Goal: Information Seeking & Learning: Learn about a topic

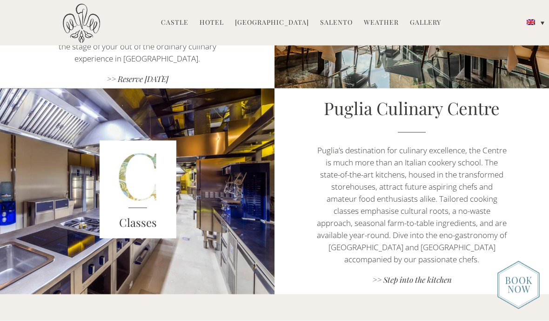
scroll to position [756, 0]
click at [217, 23] on link "Hotel" at bounding box center [212, 23] width 24 height 11
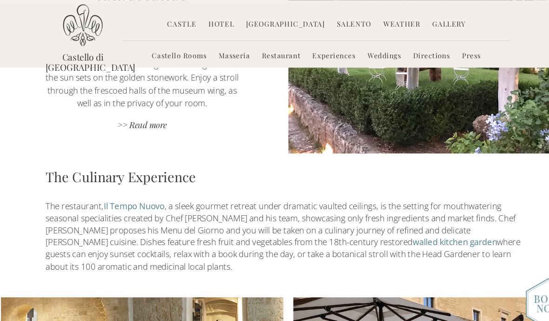
scroll to position [870, 0]
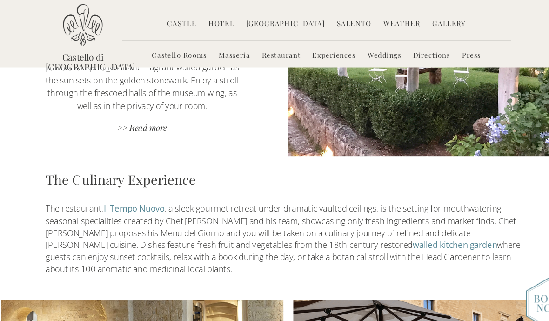
click at [221, 55] on link "Masseria" at bounding box center [223, 52] width 29 height 11
click at [216, 58] on link "Masseria" at bounding box center [223, 52] width 29 height 11
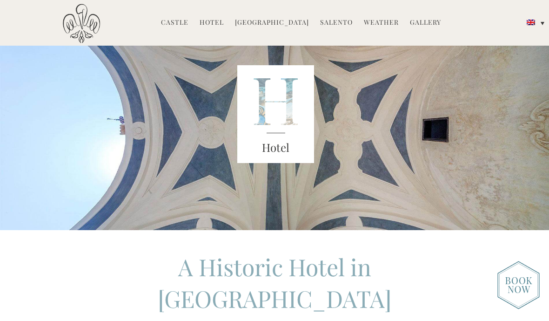
click at [217, 26] on link "Hotel" at bounding box center [212, 23] width 24 height 11
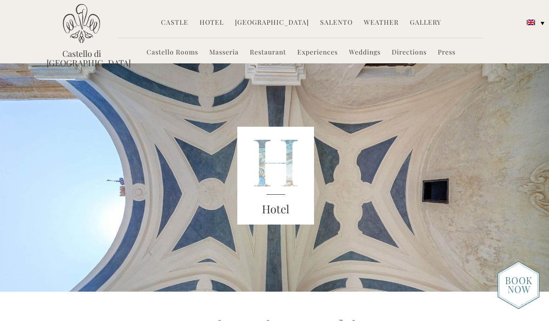
scroll to position [61, 0]
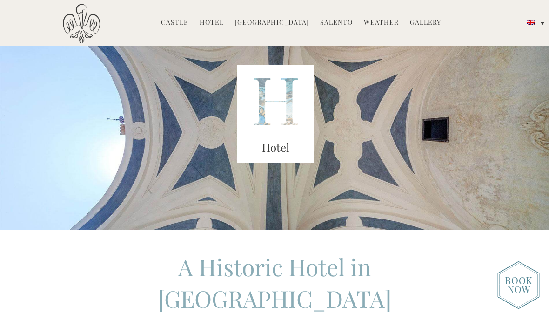
click at [213, 26] on link "Hotel" at bounding box center [212, 23] width 24 height 11
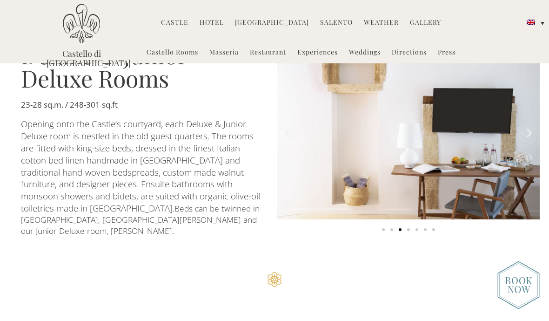
scroll to position [517, 0]
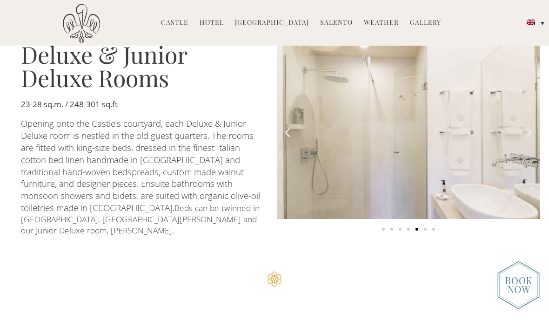
click at [532, 138] on icon "Next slide" at bounding box center [529, 133] width 12 height 12
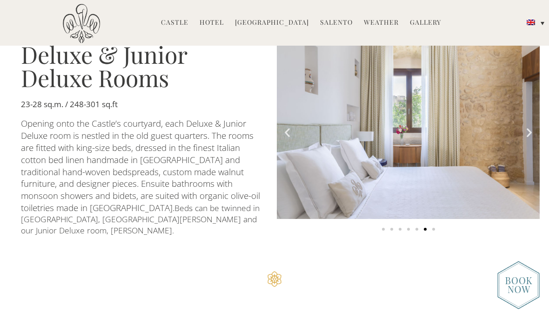
click at [529, 138] on icon "Next slide" at bounding box center [529, 133] width 12 height 12
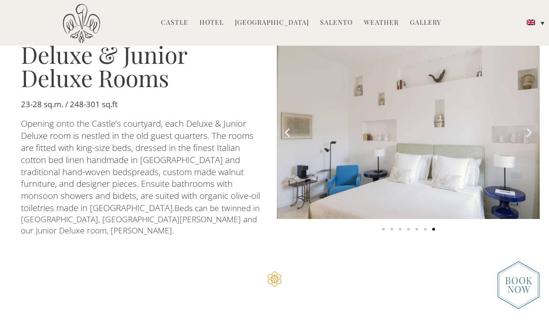
click at [531, 138] on icon "Next slide" at bounding box center [529, 133] width 12 height 12
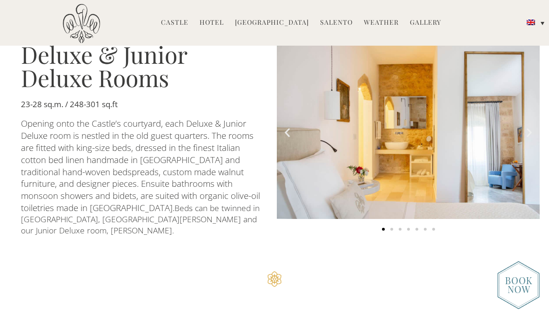
click at [530, 138] on icon "Next slide" at bounding box center [529, 133] width 12 height 12
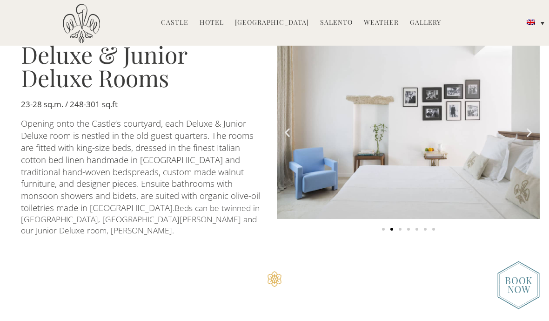
click at [529, 138] on icon "Next slide" at bounding box center [529, 133] width 12 height 12
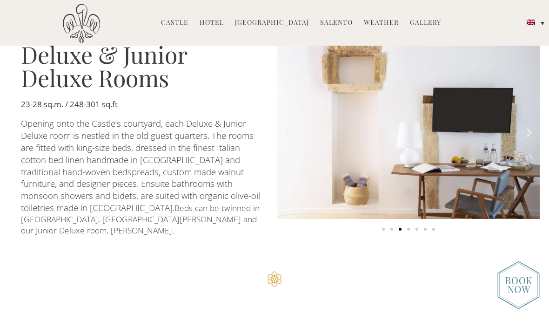
click at [529, 138] on icon "Next slide" at bounding box center [529, 133] width 12 height 12
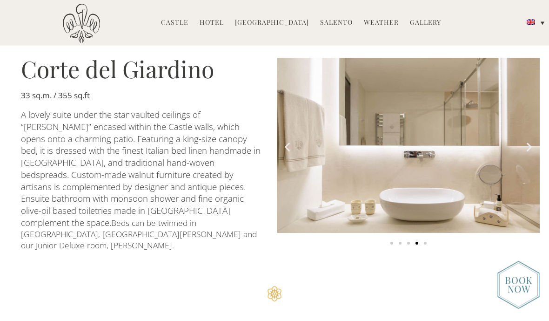
scroll to position [784, 0]
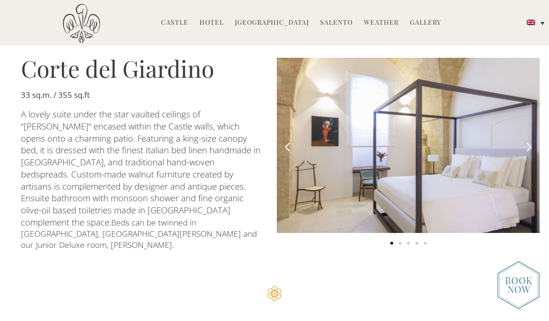
click at [527, 165] on img "1 of 5" at bounding box center [408, 145] width 263 height 175
click at [529, 152] on icon "Next slide" at bounding box center [529, 147] width 12 height 12
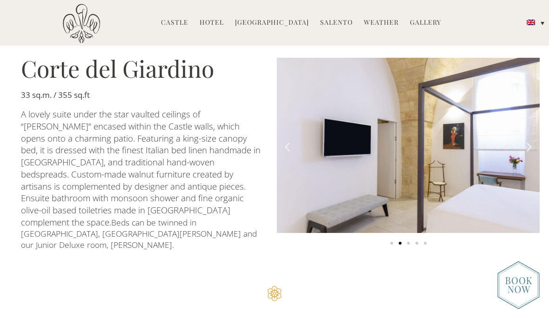
click at [530, 152] on icon "Next slide" at bounding box center [529, 147] width 12 height 12
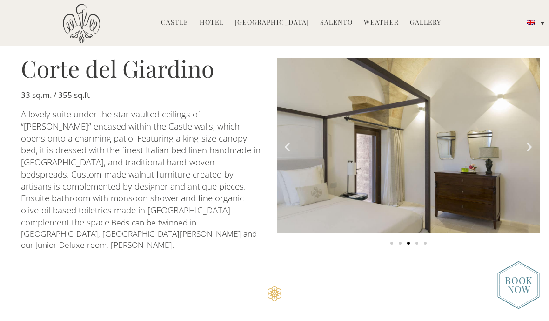
click at [529, 163] on img "3 of 5" at bounding box center [408, 145] width 263 height 175
click at [529, 152] on icon "Next slide" at bounding box center [529, 147] width 12 height 12
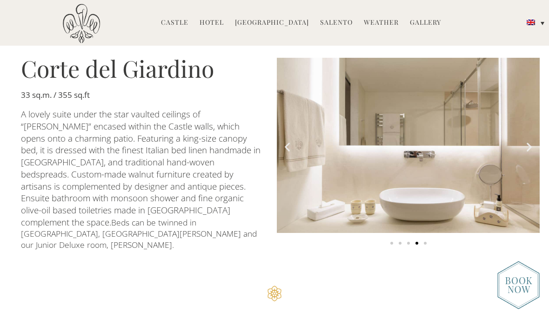
click at [531, 152] on icon "Next slide" at bounding box center [529, 147] width 12 height 12
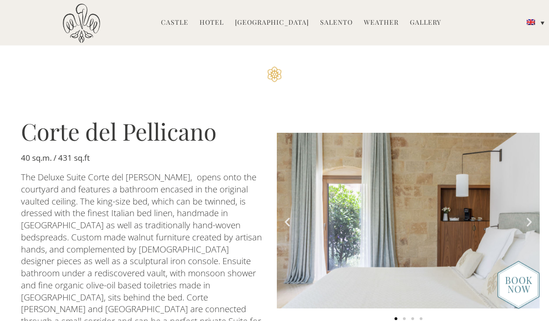
scroll to position [1004, 0]
click at [531, 215] on icon "Next slide" at bounding box center [529, 221] width 12 height 12
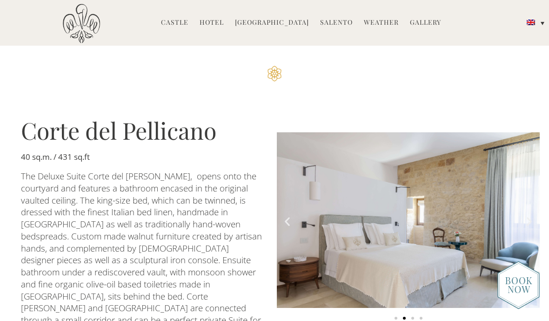
click at [535, 195] on img "2 of 4" at bounding box center [408, 219] width 263 height 175
click at [532, 193] on img "2 of 4" at bounding box center [408, 219] width 263 height 175
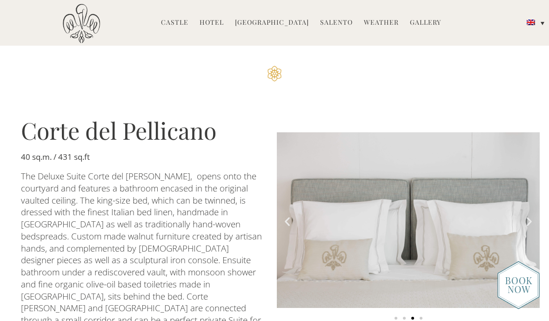
click at [531, 215] on icon "Next slide" at bounding box center [529, 221] width 12 height 12
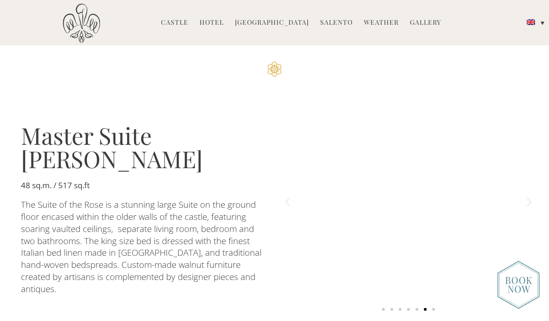
scroll to position [1316, 0]
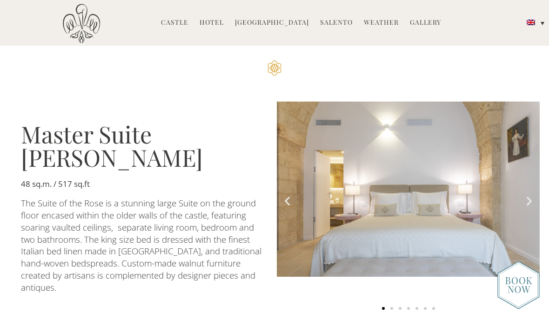
click at [531, 195] on icon "Next slide" at bounding box center [529, 201] width 12 height 12
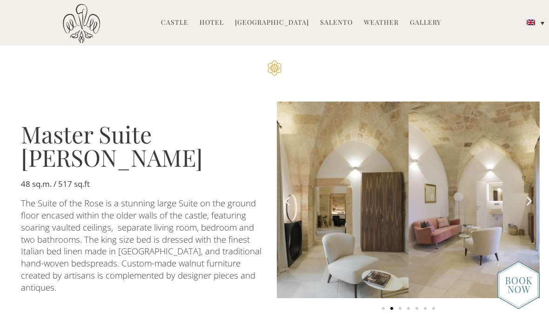
click at [530, 195] on icon "Next slide" at bounding box center [529, 201] width 12 height 12
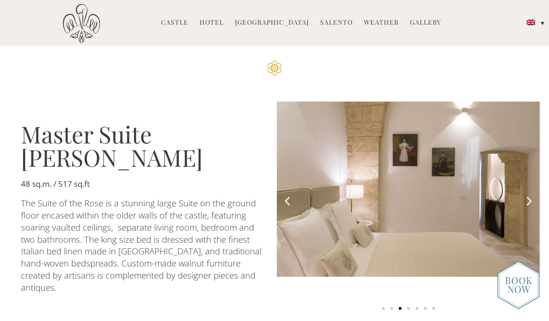
click at [532, 195] on icon "Next slide" at bounding box center [529, 201] width 12 height 12
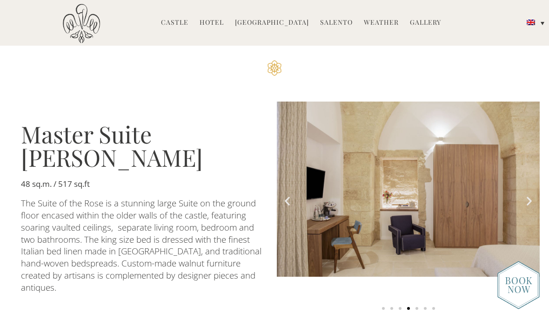
click at [531, 195] on icon "Next slide" at bounding box center [529, 201] width 12 height 12
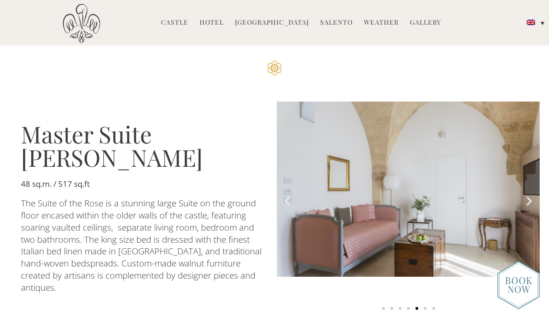
click at [531, 195] on icon "Next slide" at bounding box center [529, 201] width 12 height 12
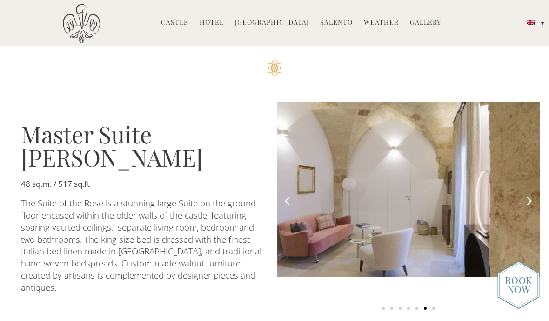
click at [528, 195] on icon "Next slide" at bounding box center [529, 201] width 12 height 12
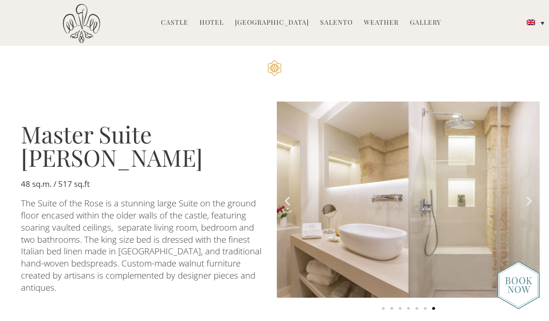
click at [533, 195] on icon "Next slide" at bounding box center [529, 201] width 12 height 12
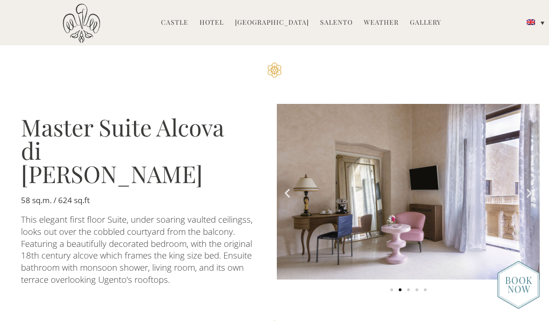
scroll to position [1592, 0]
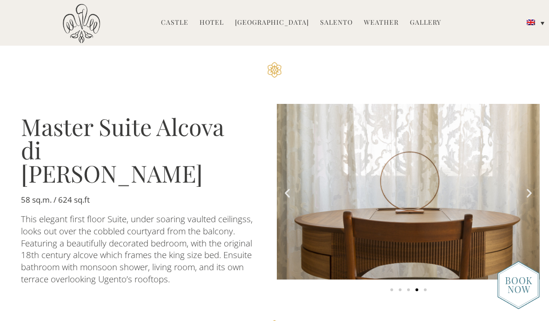
click at [531, 187] on icon "Next slide" at bounding box center [529, 193] width 12 height 12
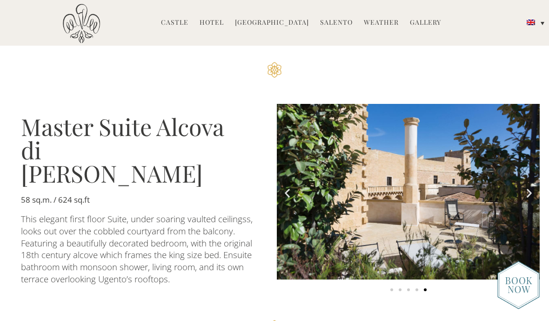
click at [535, 187] on icon "Next slide" at bounding box center [529, 193] width 12 height 12
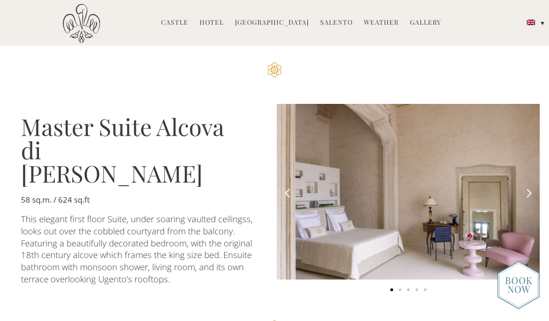
click at [537, 167] on img "1 of 5" at bounding box center [408, 191] width 263 height 175
click at [531, 187] on icon "Next slide" at bounding box center [529, 193] width 12 height 12
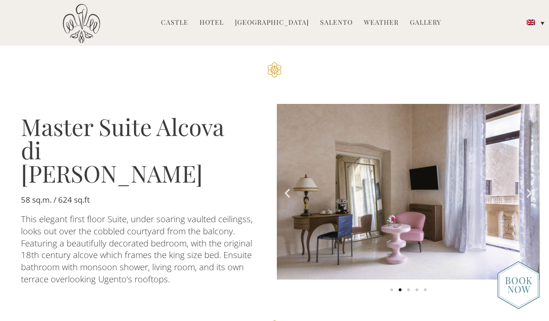
click at [530, 187] on icon "Next slide" at bounding box center [529, 193] width 12 height 12
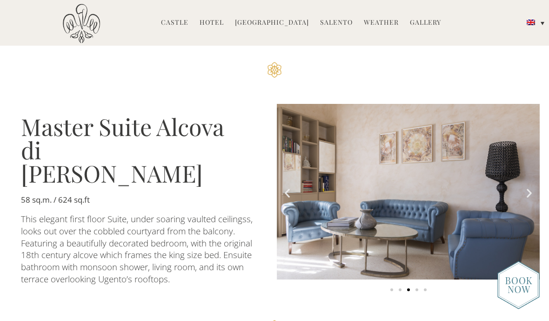
click at [531, 187] on icon "Next slide" at bounding box center [529, 193] width 12 height 12
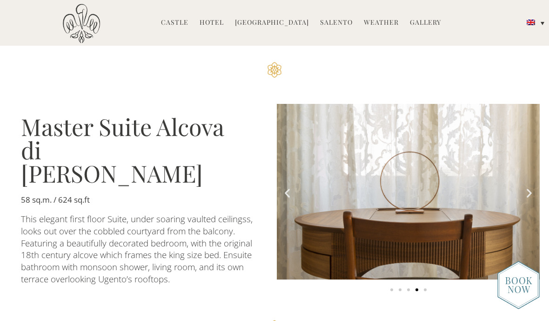
click at [533, 187] on icon "Next slide" at bounding box center [529, 193] width 12 height 12
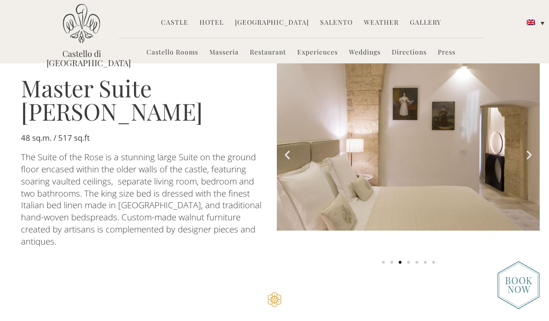
scroll to position [1361, 0]
